Goal: Navigation & Orientation: Find specific page/section

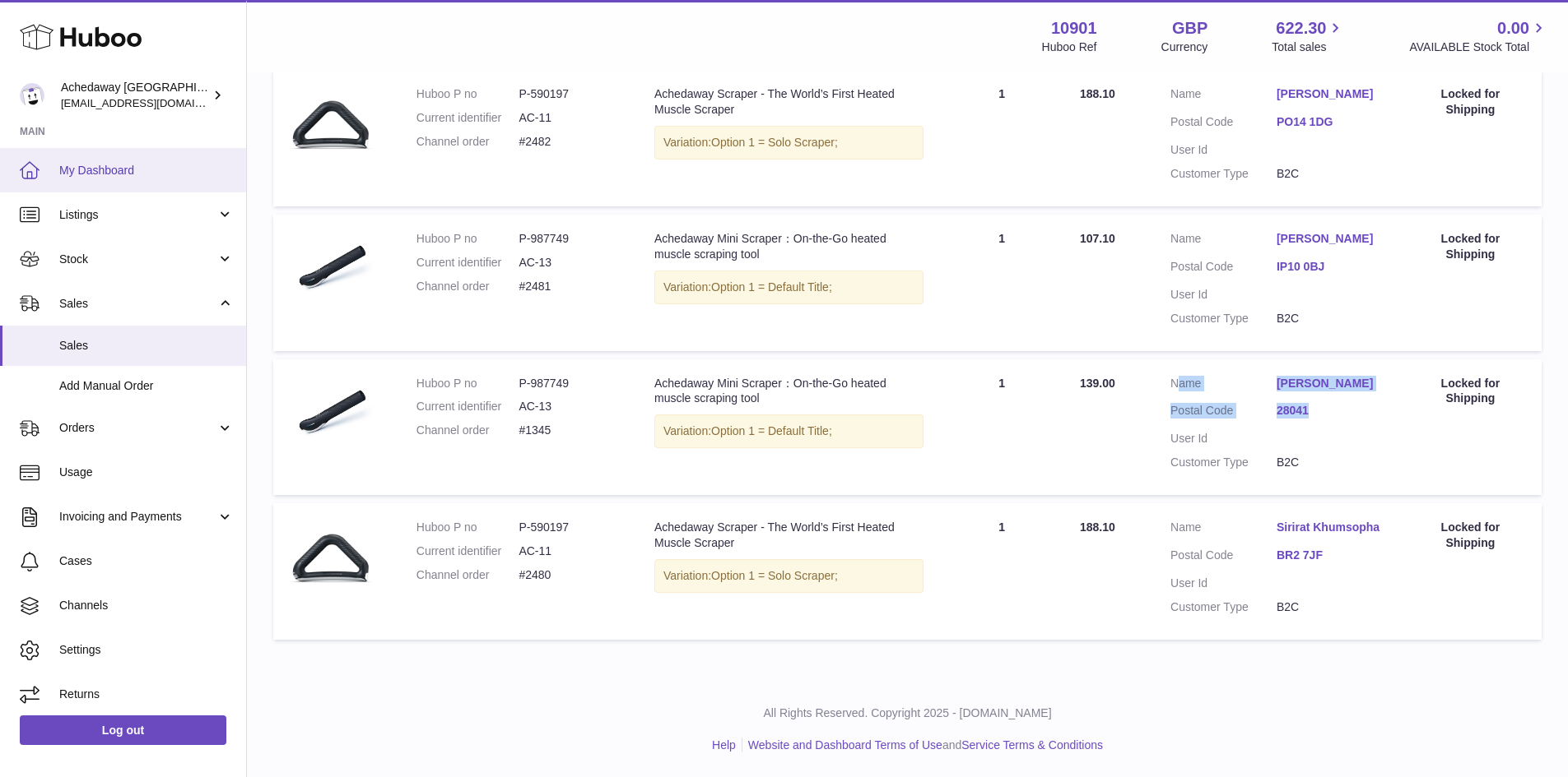
drag, startPoint x: 0, startPoint y: 0, endPoint x: 126, endPoint y: 150, distance: 195.9
click at [126, 150] on link "My Dashboard" at bounding box center [122, 170] width 246 height 44
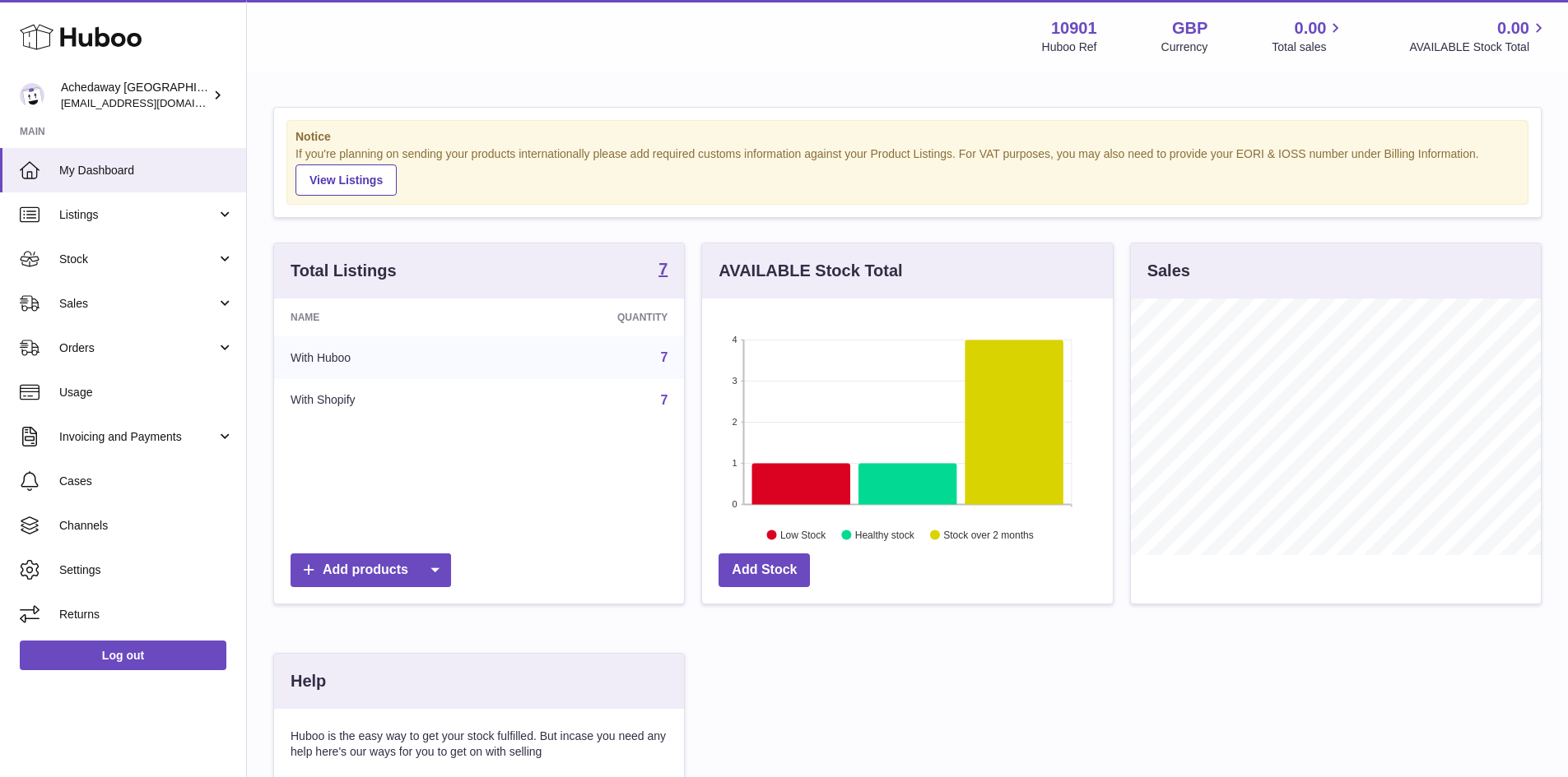
scroll to position [256, 411]
click at [166, 256] on span "Stock" at bounding box center [138, 259] width 157 height 16
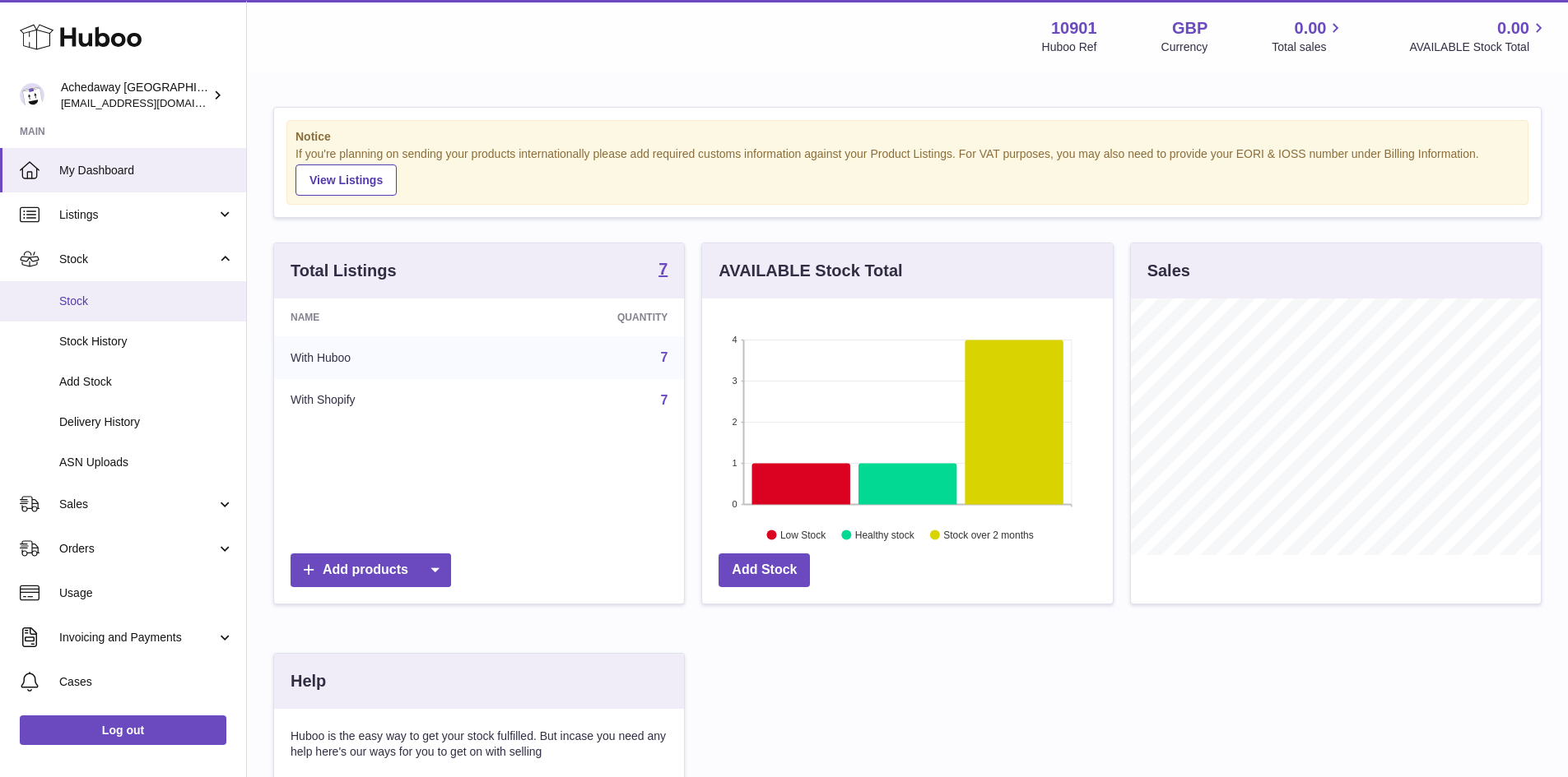
click at [166, 304] on span "Stock" at bounding box center [146, 301] width 174 height 16
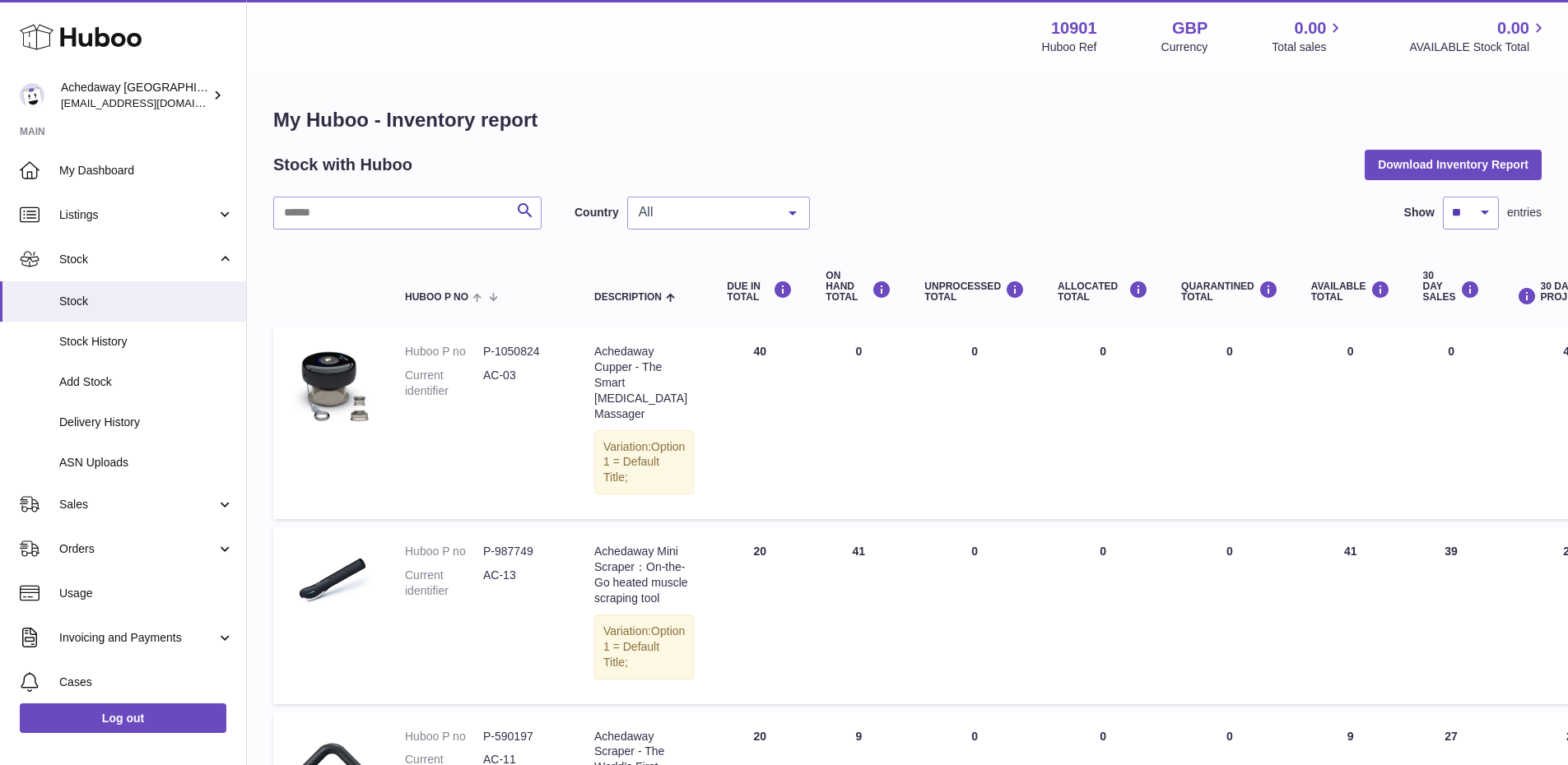
click at [653, 220] on span "All" at bounding box center [705, 212] width 141 height 16
click at [678, 284] on span "GB" at bounding box center [718, 279] width 181 height 33
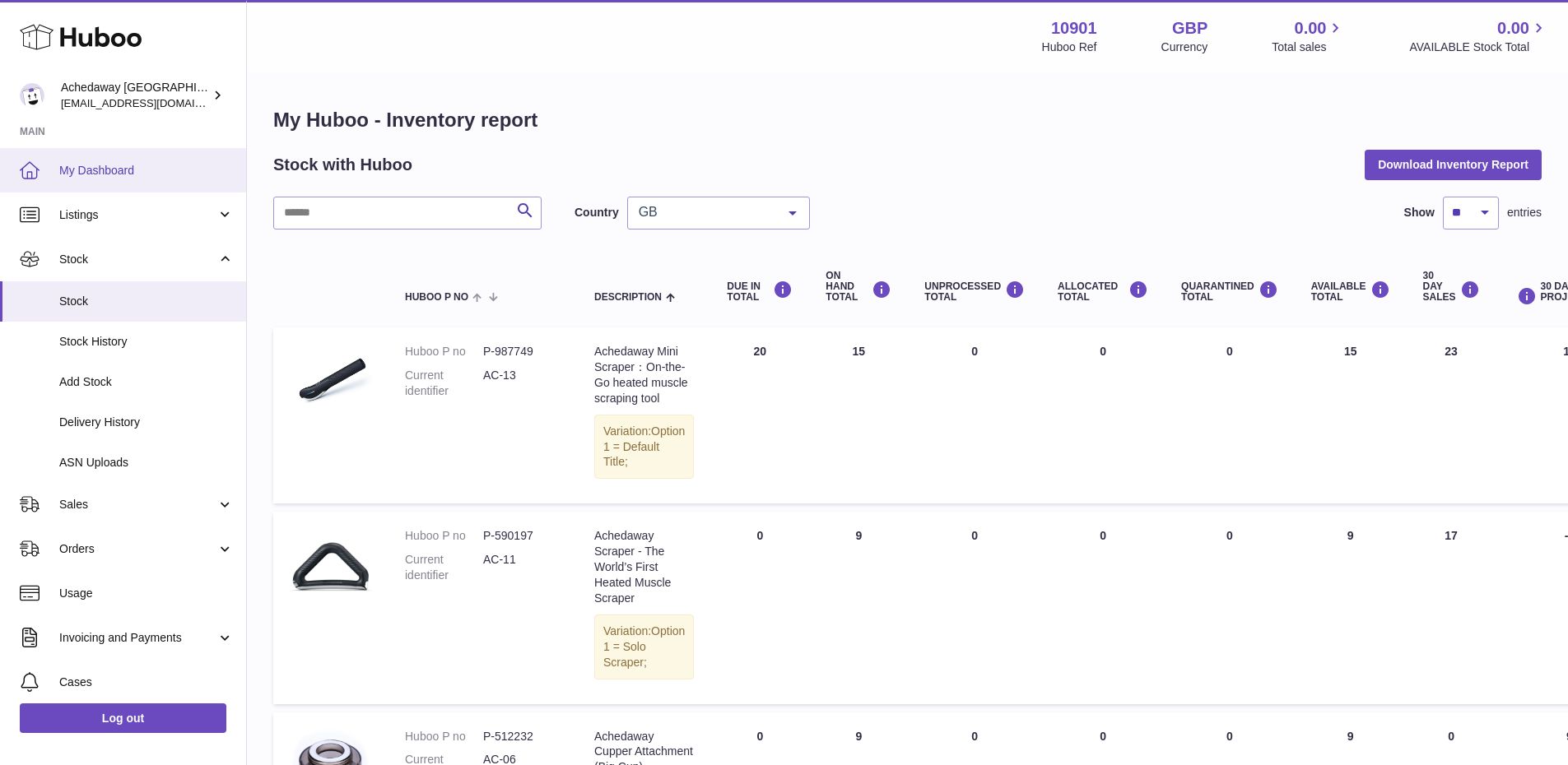
click at [108, 163] on span "My Dashboard" at bounding box center [146, 171] width 174 height 16
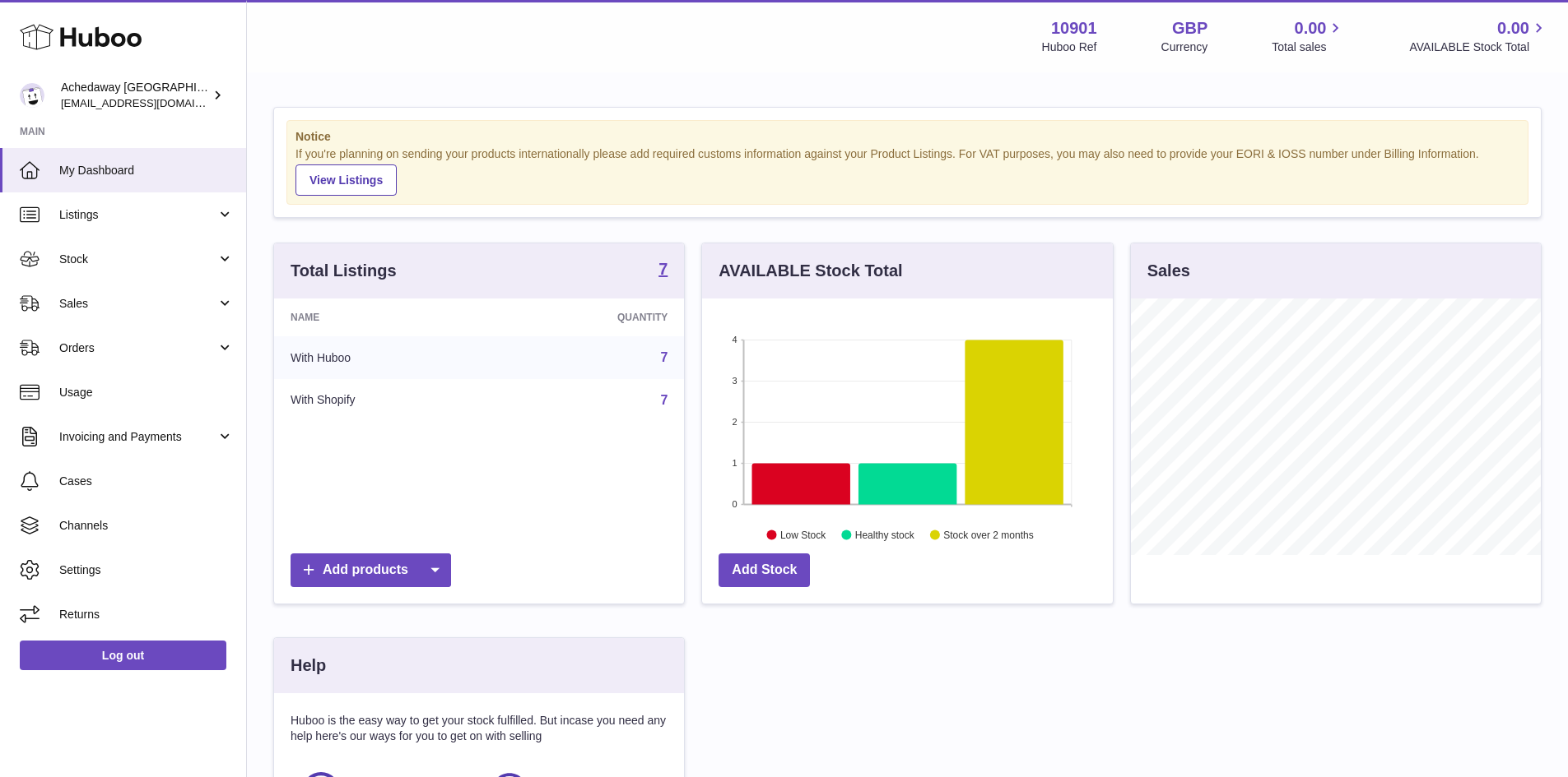
scroll to position [256, 411]
